Goal: Register for event/course

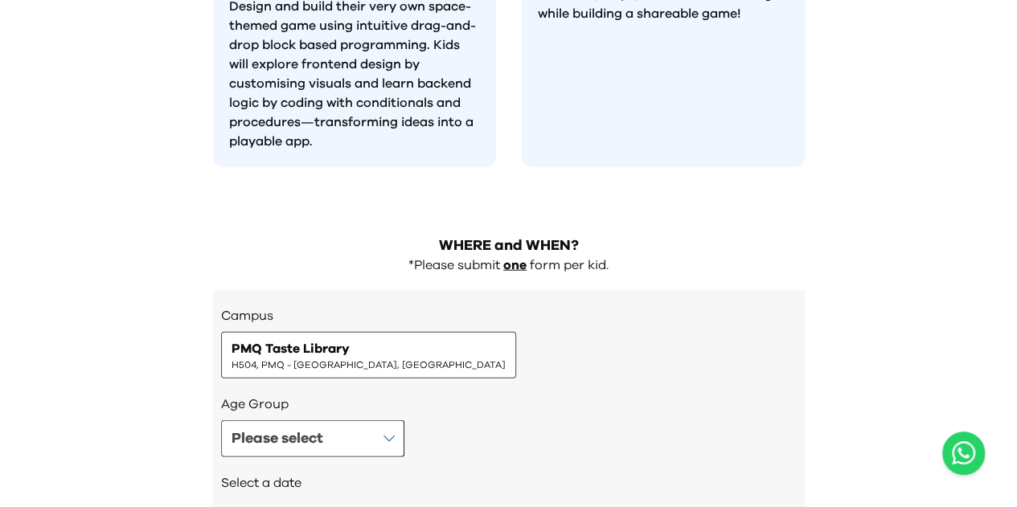
scroll to position [1738, 0]
click at [405, 420] on div "Please select" at bounding box center [509, 438] width 576 height 37
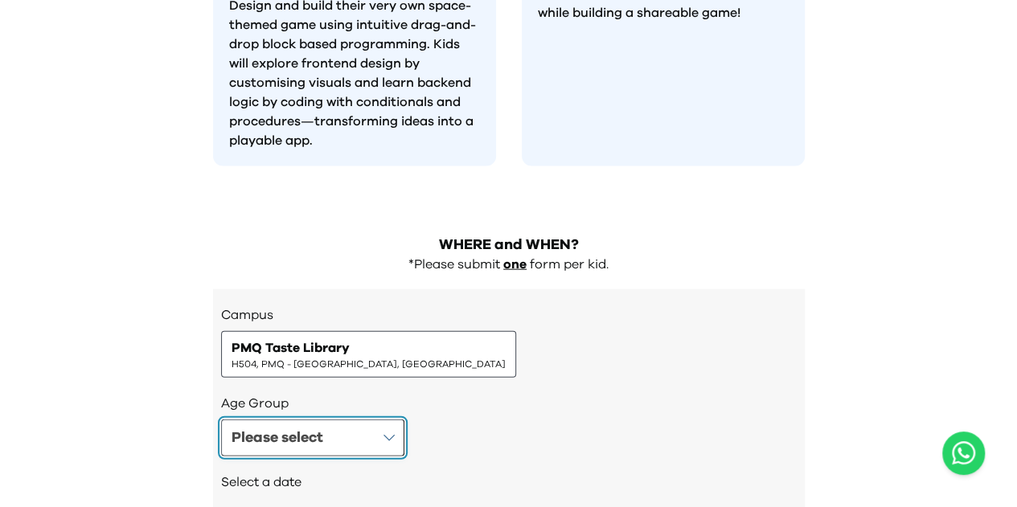
click at [381, 420] on button "Please select" at bounding box center [312, 438] width 183 height 37
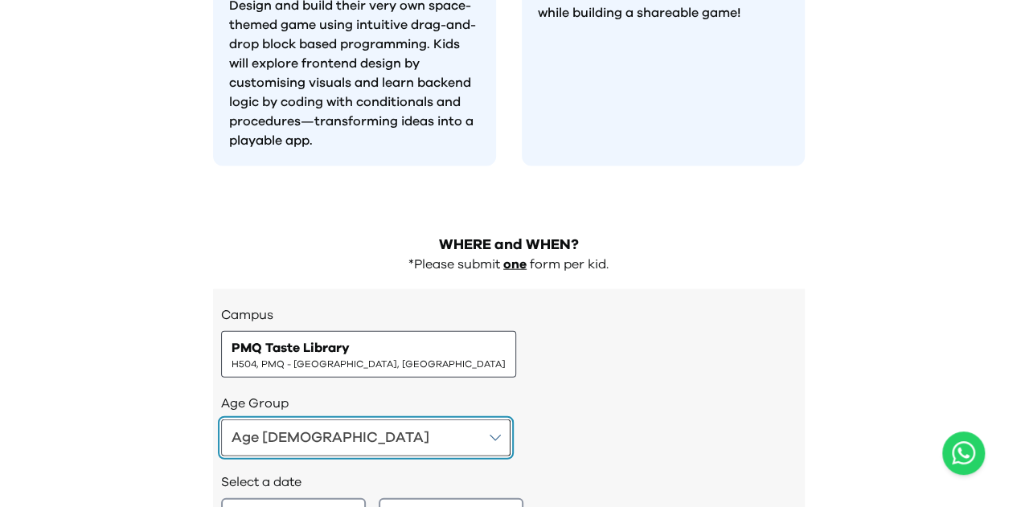
scroll to position [1842, 0]
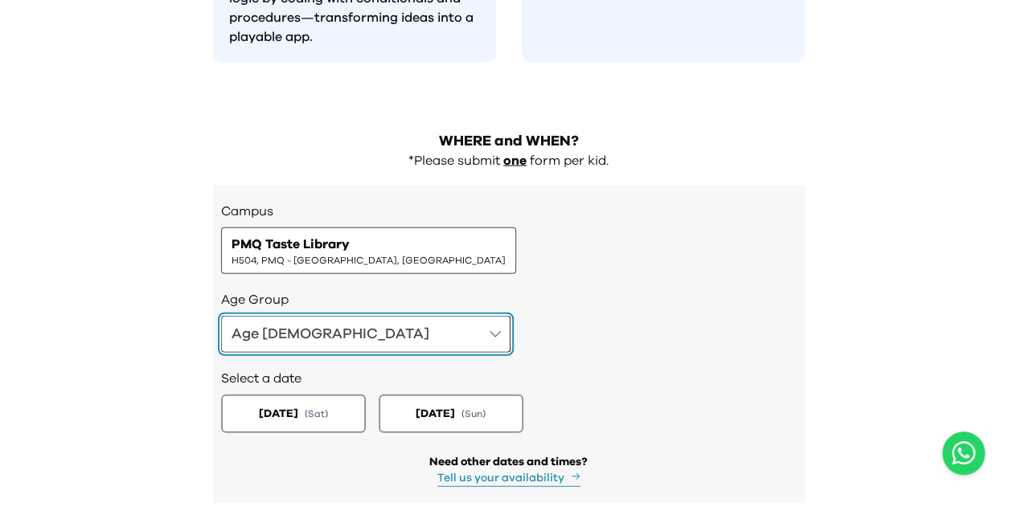
click at [355, 316] on button "Age [DEMOGRAPHIC_DATA]" at bounding box center [366, 334] width 290 height 37
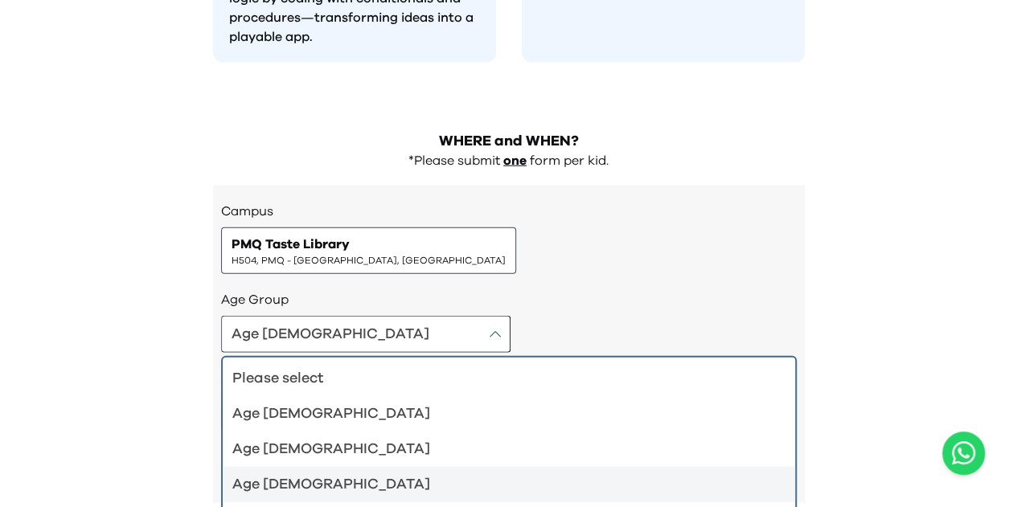
click at [310, 474] on div "Age [DEMOGRAPHIC_DATA]" at bounding box center [499, 485] width 534 height 23
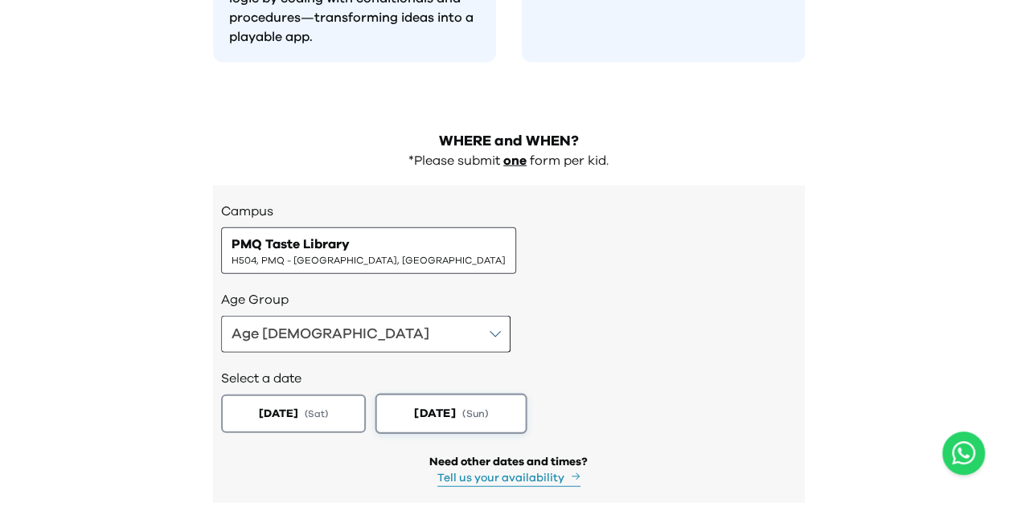
click at [328, 408] on span "( Sun )" at bounding box center [316, 414] width 23 height 13
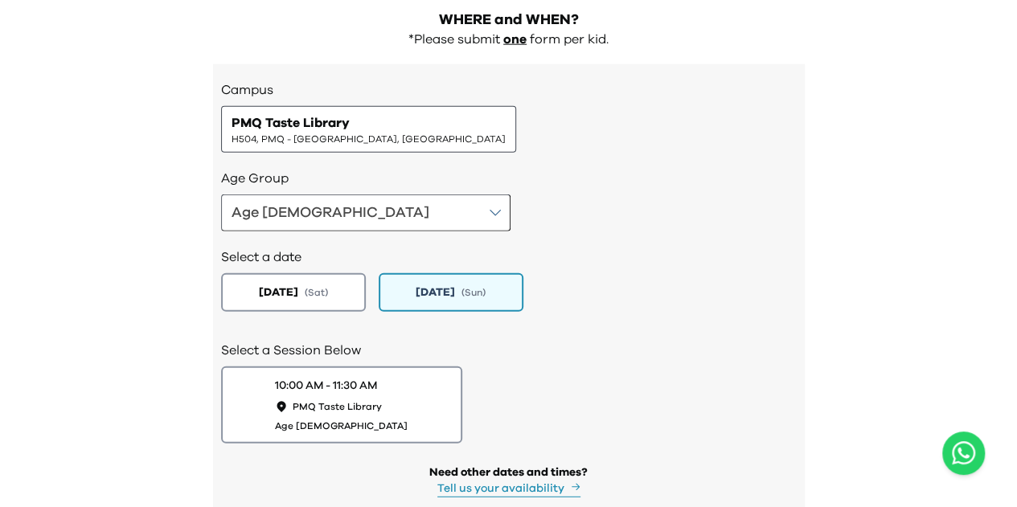
scroll to position [1964, 0]
click at [420, 364] on button "10:00 AM - 11:30 AM PMQ Taste Library Age [DEMOGRAPHIC_DATA]" at bounding box center [341, 404] width 253 height 81
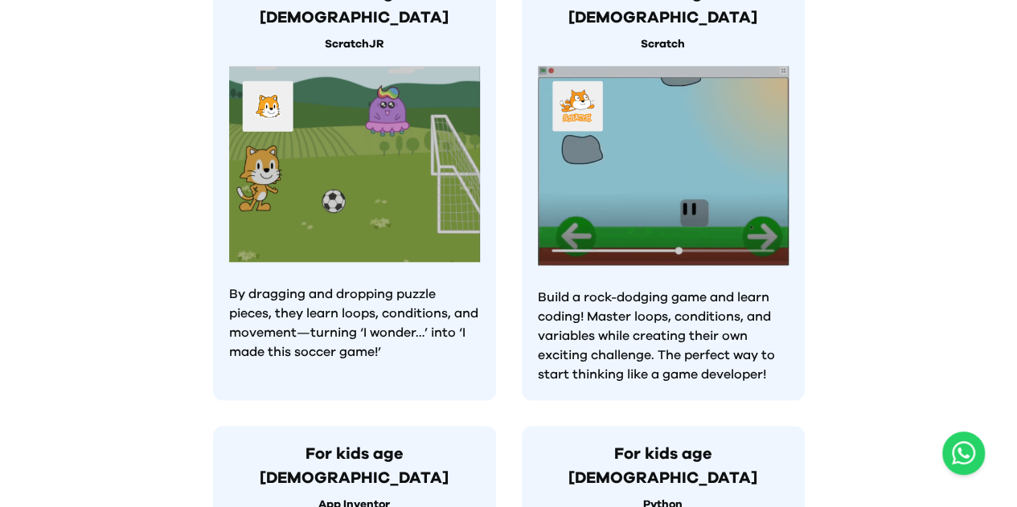
scroll to position [975, 0]
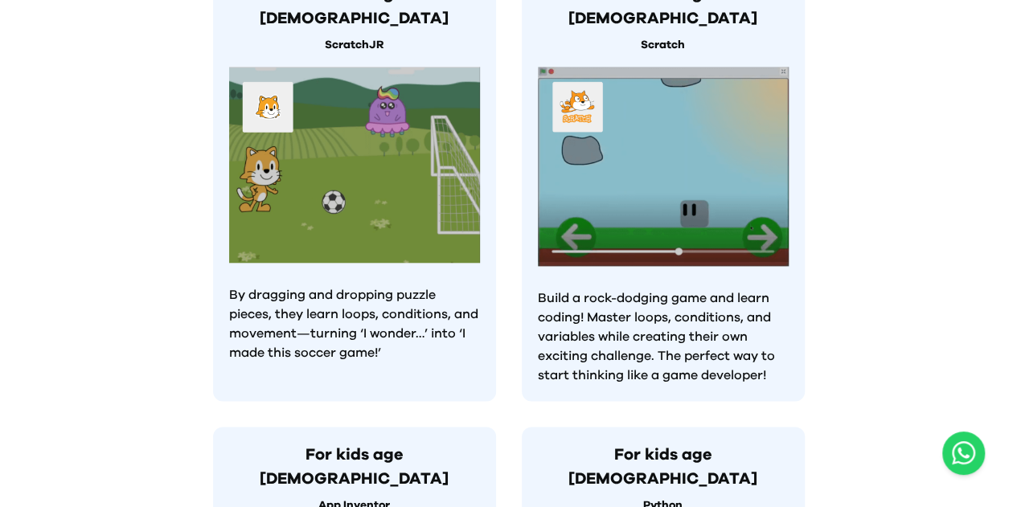
click at [659, 170] on img at bounding box center [663, 166] width 251 height 199
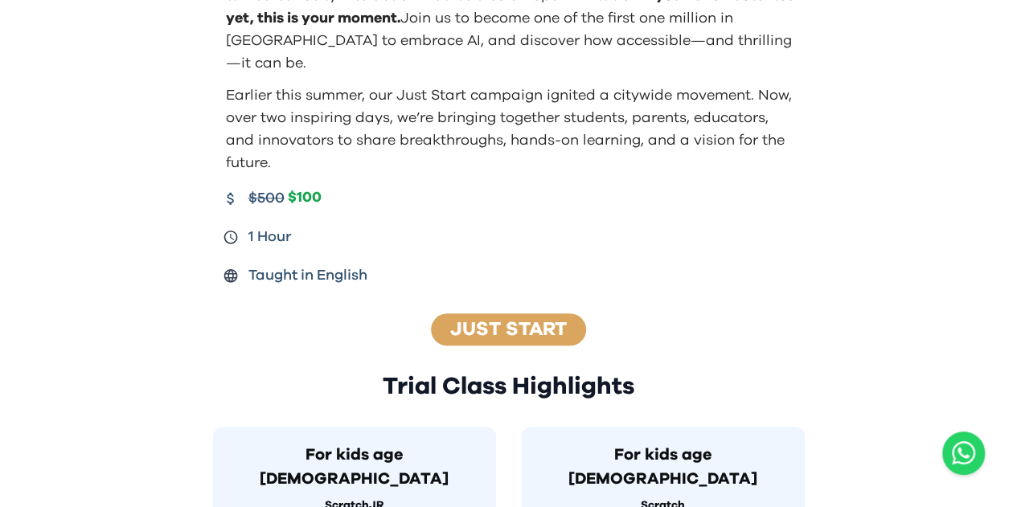
click at [528, 320] on link "Just Start" at bounding box center [508, 329] width 117 height 19
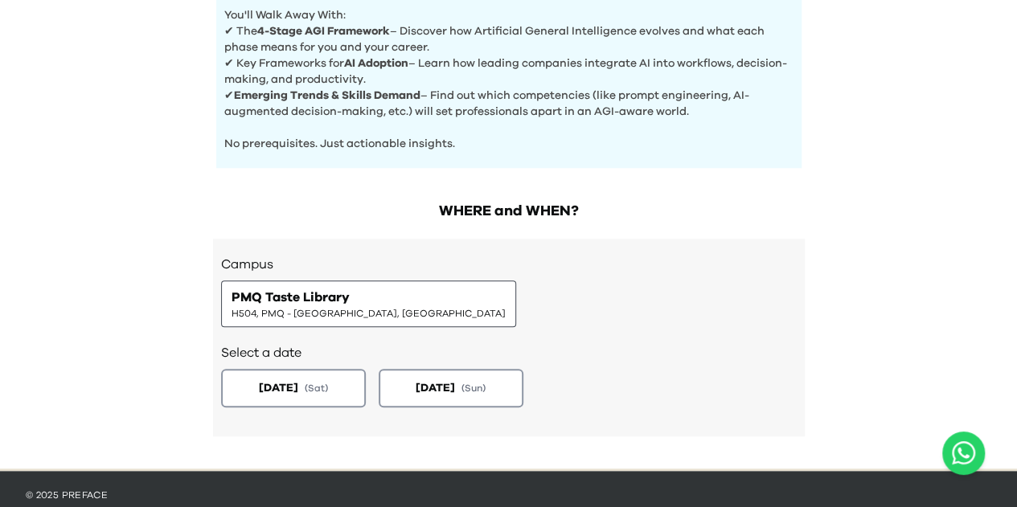
scroll to position [724, 0]
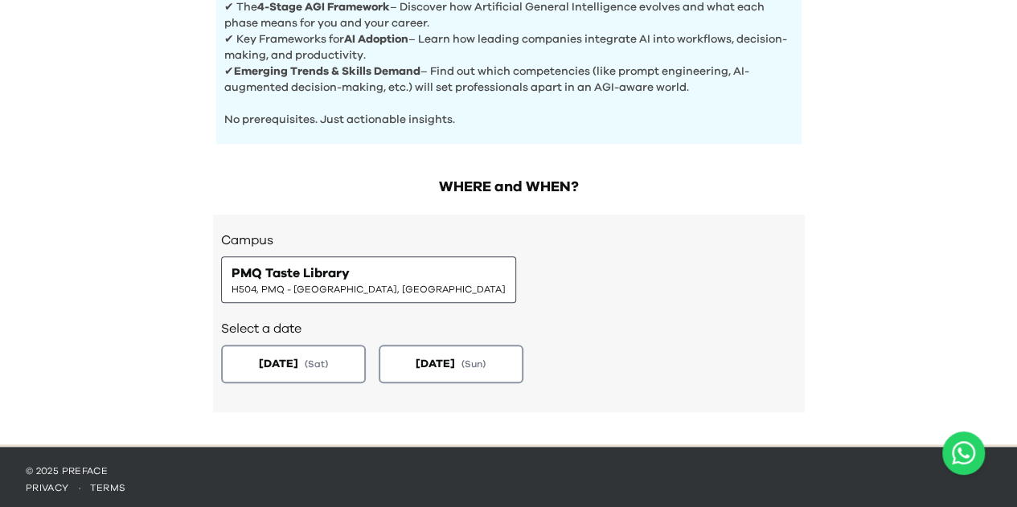
click at [341, 271] on span "PMQ Taste Library" at bounding box center [291, 273] width 118 height 19
click at [487, 372] on button "[DATE] ( Sun )" at bounding box center [451, 364] width 152 height 40
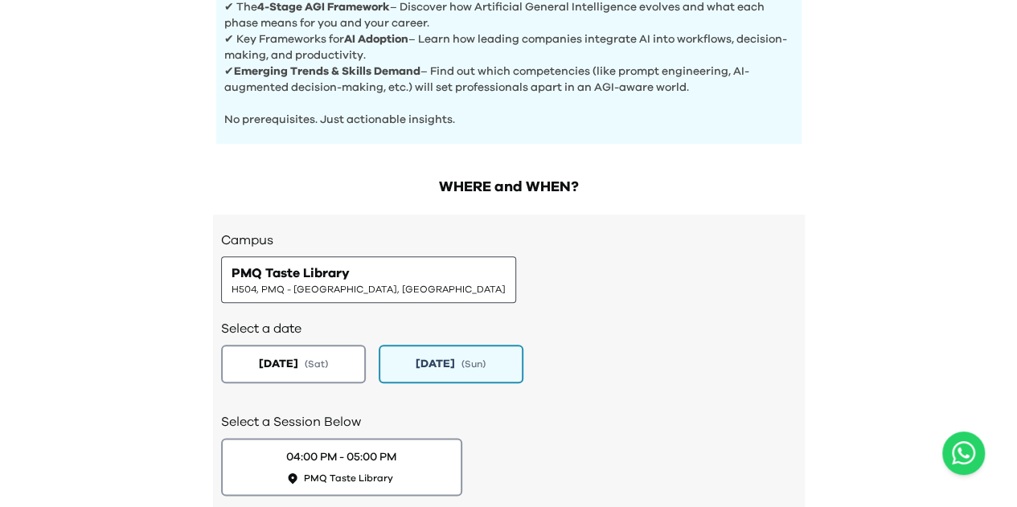
scroll to position [836, 0]
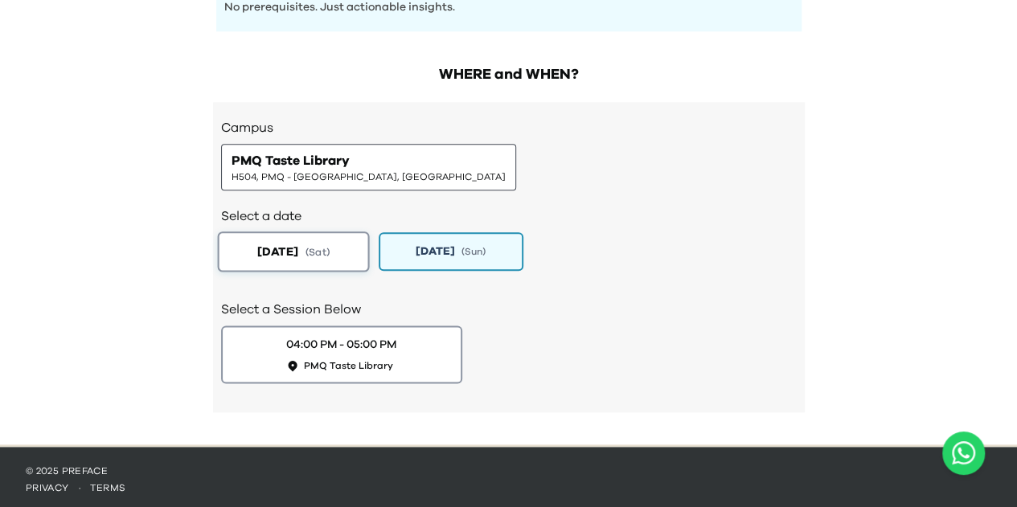
click at [269, 243] on span "[DATE]" at bounding box center [277, 251] width 41 height 17
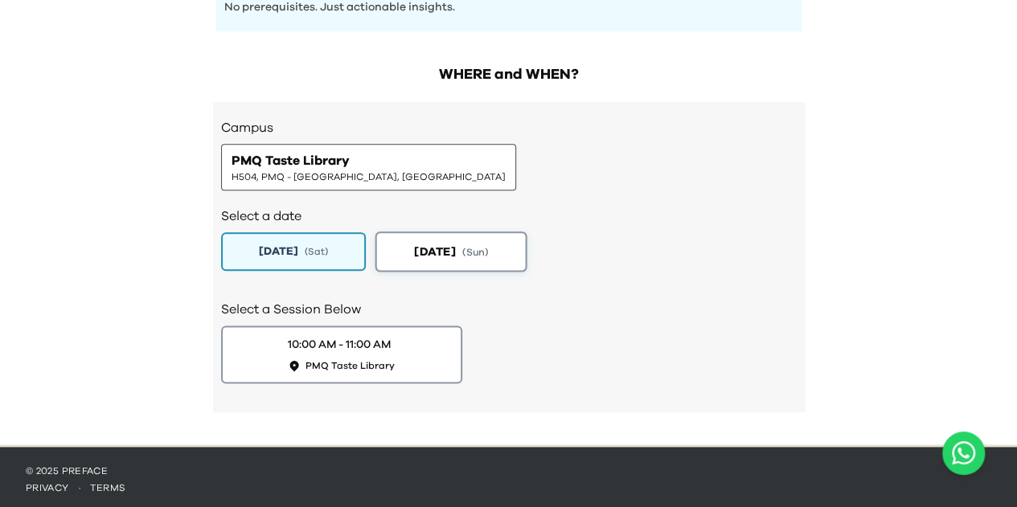
click at [475, 248] on span "( Sun )" at bounding box center [475, 251] width 26 height 14
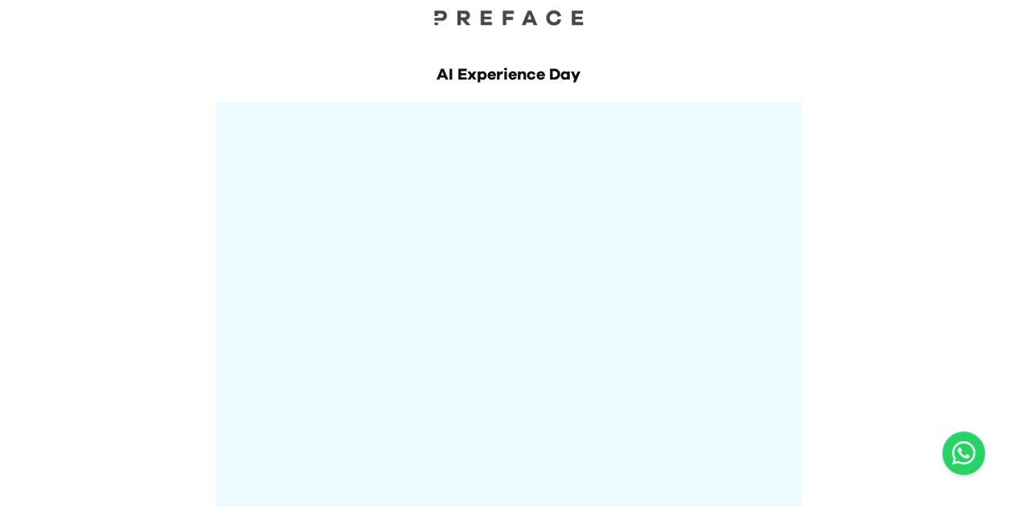
scroll to position [30, 0]
